Goal: Task Accomplishment & Management: Use online tool/utility

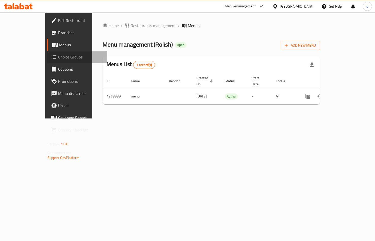
click at [58, 55] on span "Choice Groups" at bounding box center [80, 57] width 45 height 6
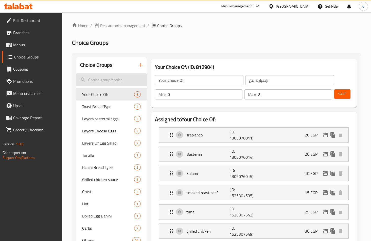
click at [103, 80] on input "search" at bounding box center [111, 79] width 71 height 13
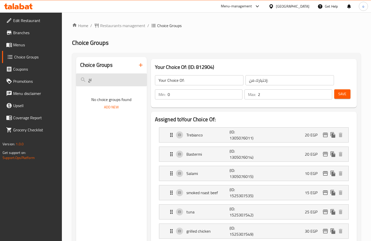
type input "ا"
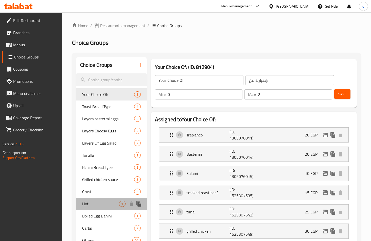
click at [91, 206] on span "Hot" at bounding box center [100, 204] width 37 height 6
type input "Hot"
type input "حار"
type input "1"
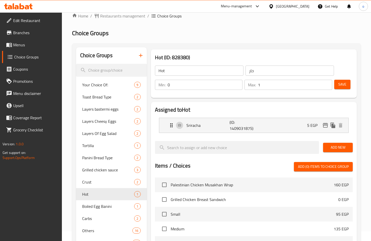
scroll to position [25, 0]
